Goal: Task Accomplishment & Management: Manage account settings

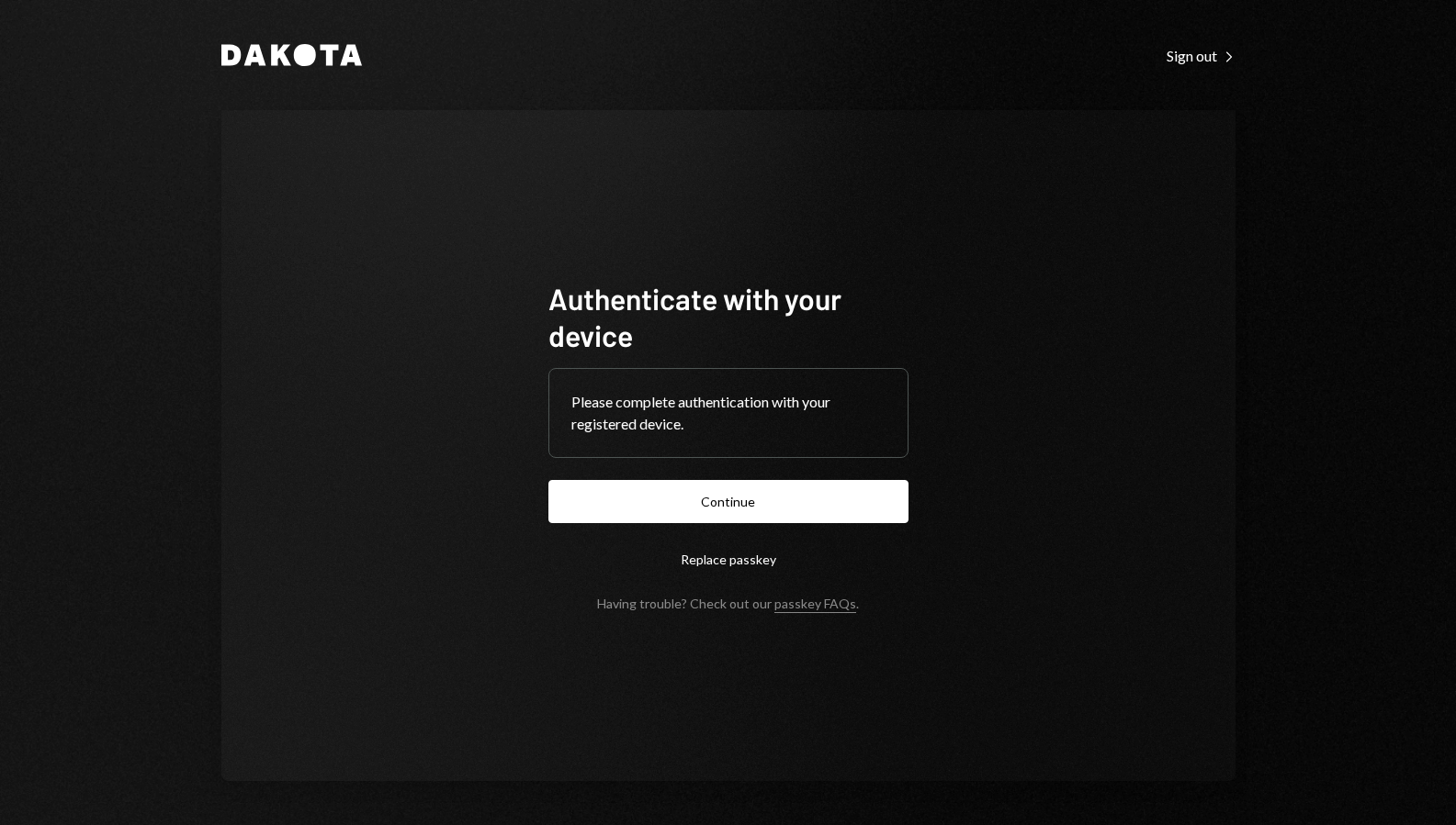
click at [802, 509] on button "Continue" at bounding box center [728, 502] width 360 height 43
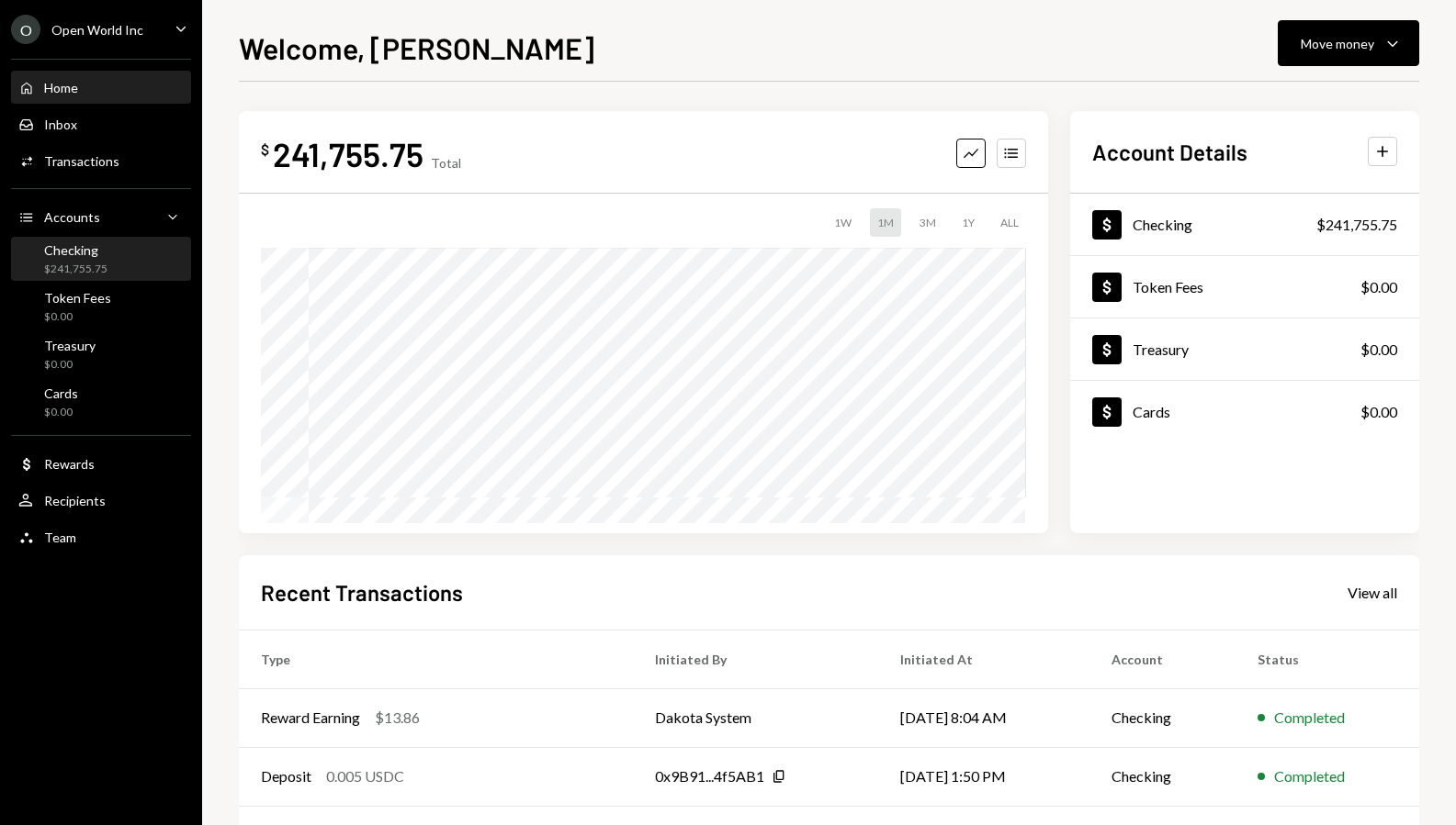
click at [122, 251] on div "Checking $241,755.75" at bounding box center [101, 260] width 166 height 35
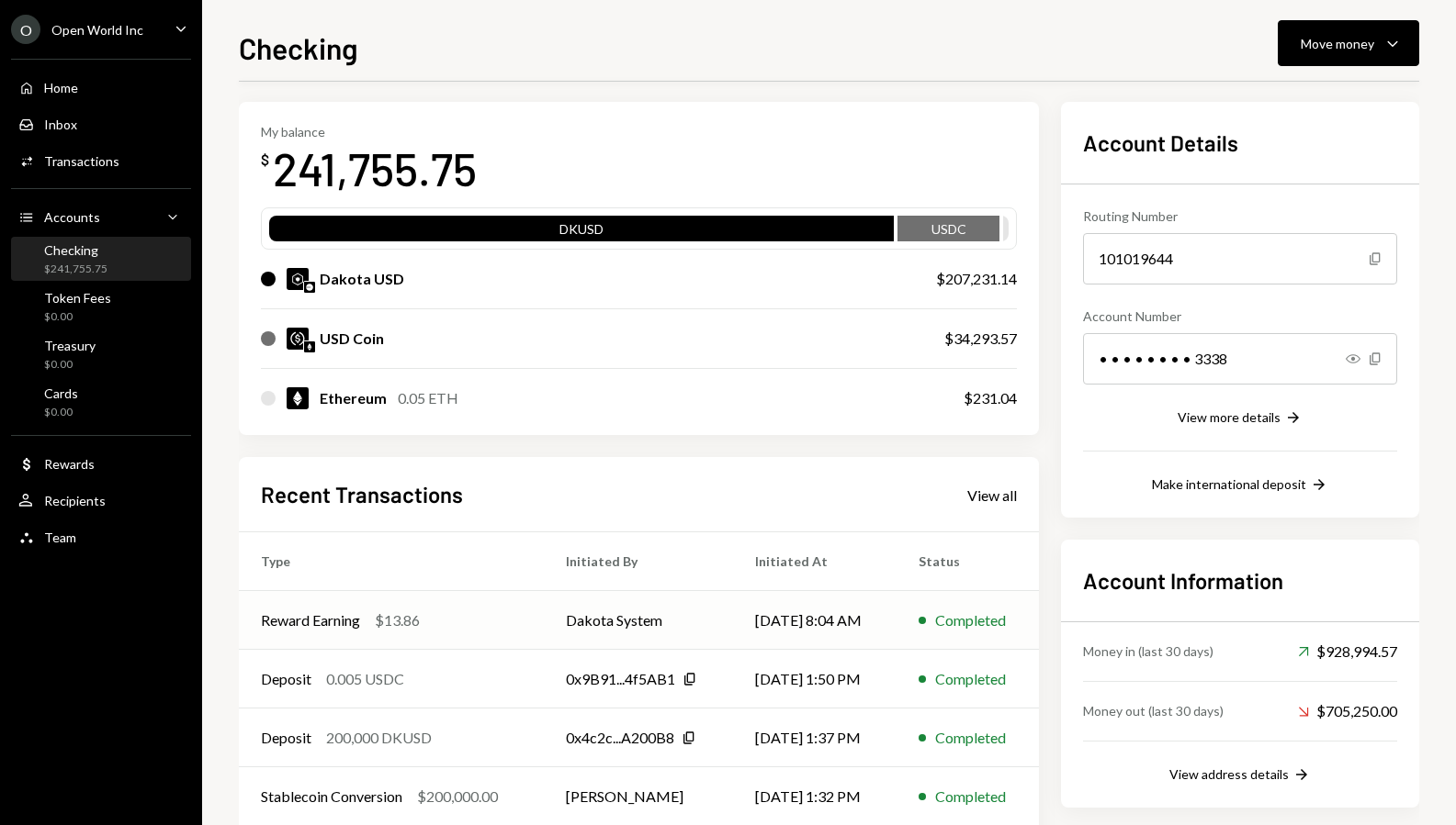
scroll to position [163, 0]
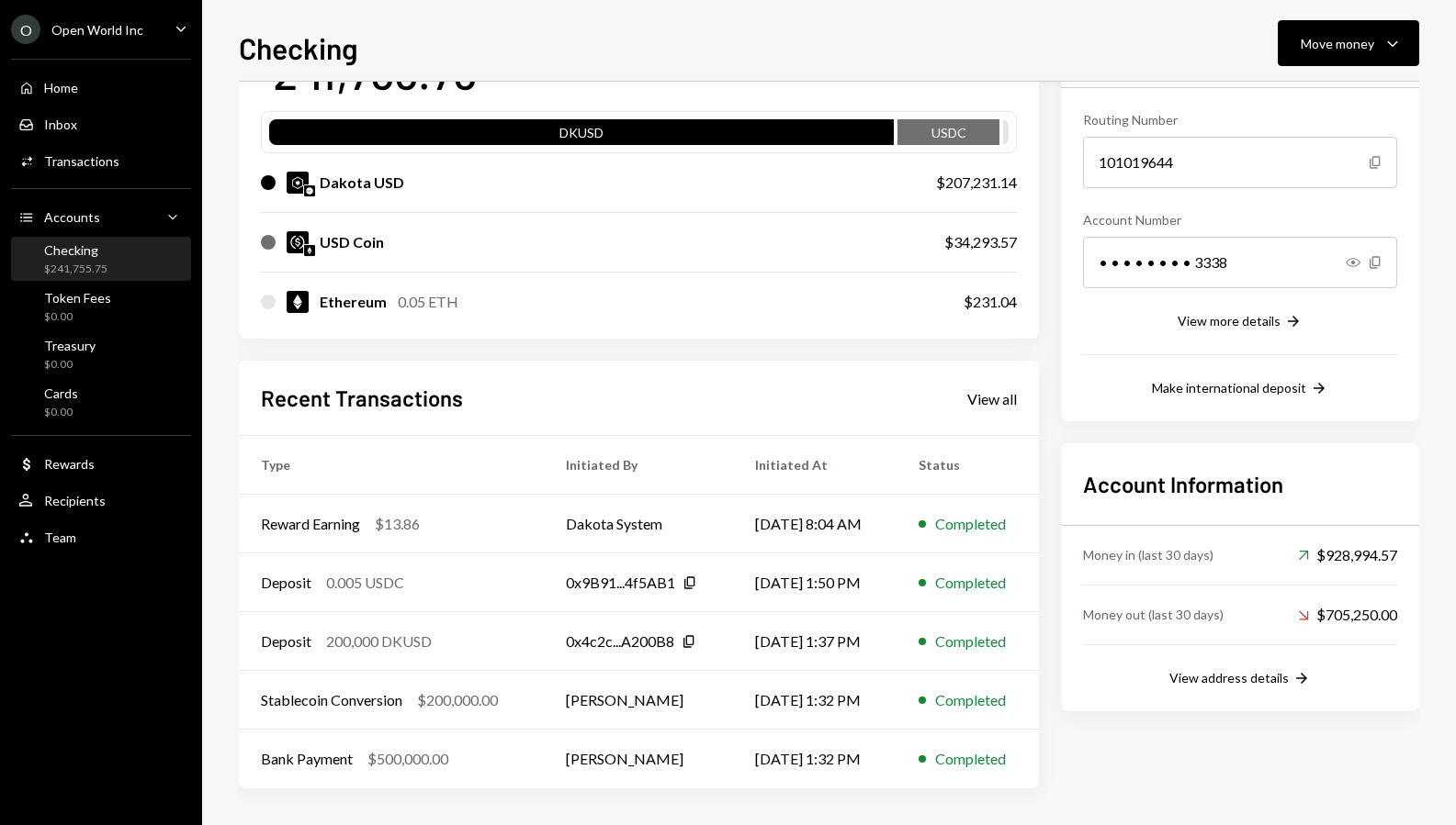
click at [1007, 386] on div "Recent Transactions View all" at bounding box center [638, 398] width 756 height 30
click at [1006, 390] on div "View all" at bounding box center [991, 399] width 49 height 18
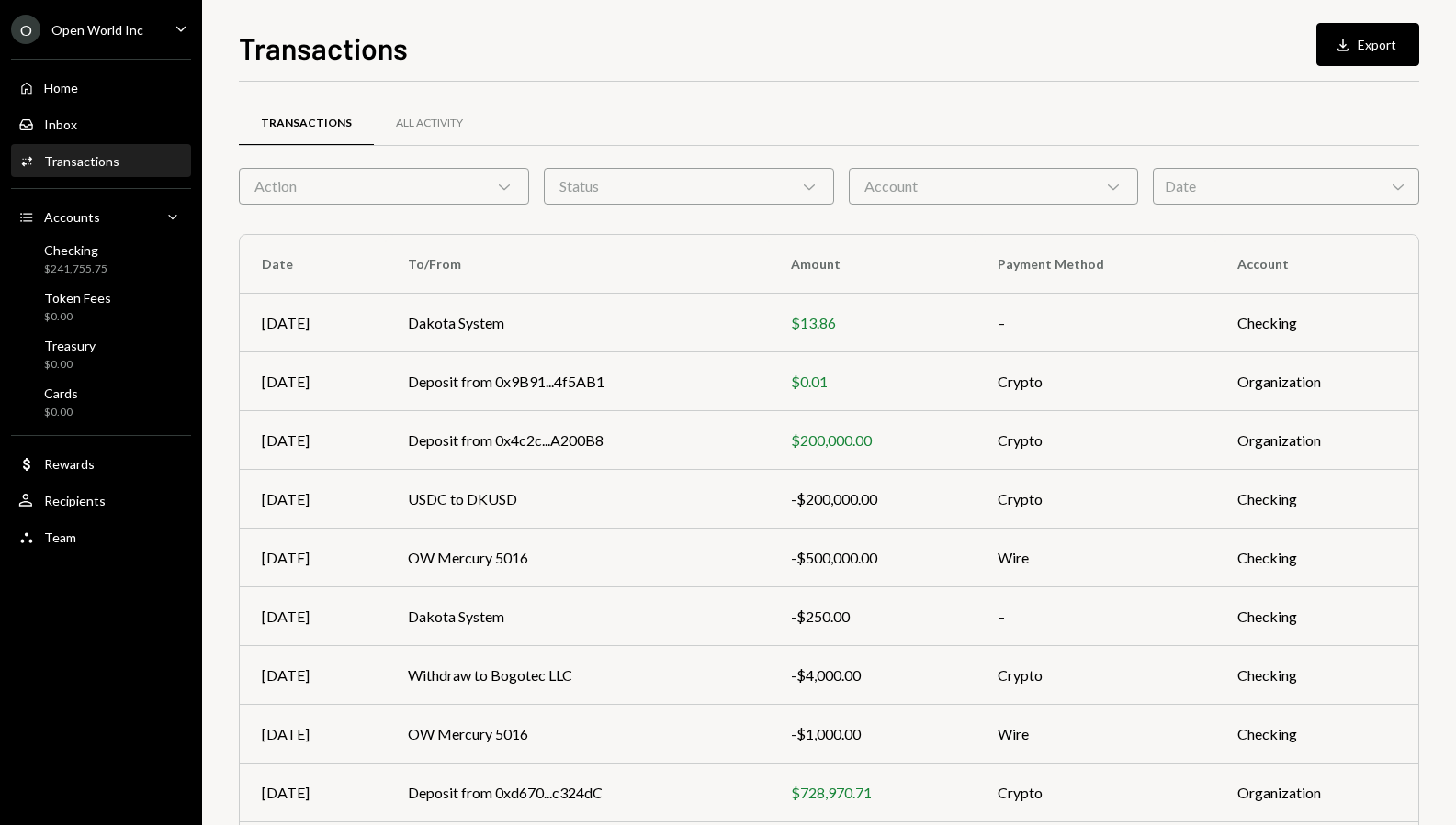
click at [644, 86] on div "Transactions All Activity Action Chevron Down Status Chevron Down Account Chevr…" at bounding box center [828, 520] width 1180 height 877
drag, startPoint x: 1097, startPoint y: 62, endPoint x: 1057, endPoint y: 69, distance: 40.6
click at [1095, 62] on div "Transactions Download Export" at bounding box center [828, 46] width 1180 height 40
